Goal: Information Seeking & Learning: Learn about a topic

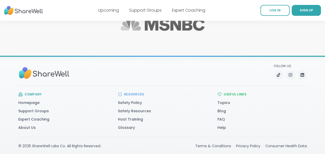
scroll to position [926, 0]
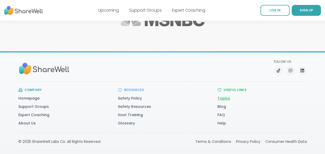
click at [224, 96] on link "Topics" at bounding box center [224, 98] width 13 height 5
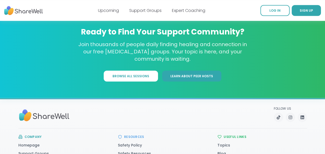
scroll to position [3479, 0]
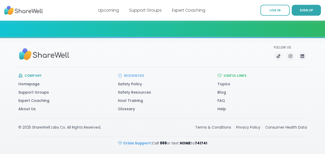
scroll to position [926, 0]
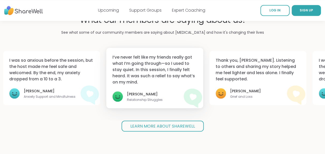
scroll to position [492, 0]
